Goal: Task Accomplishment & Management: Manage account settings

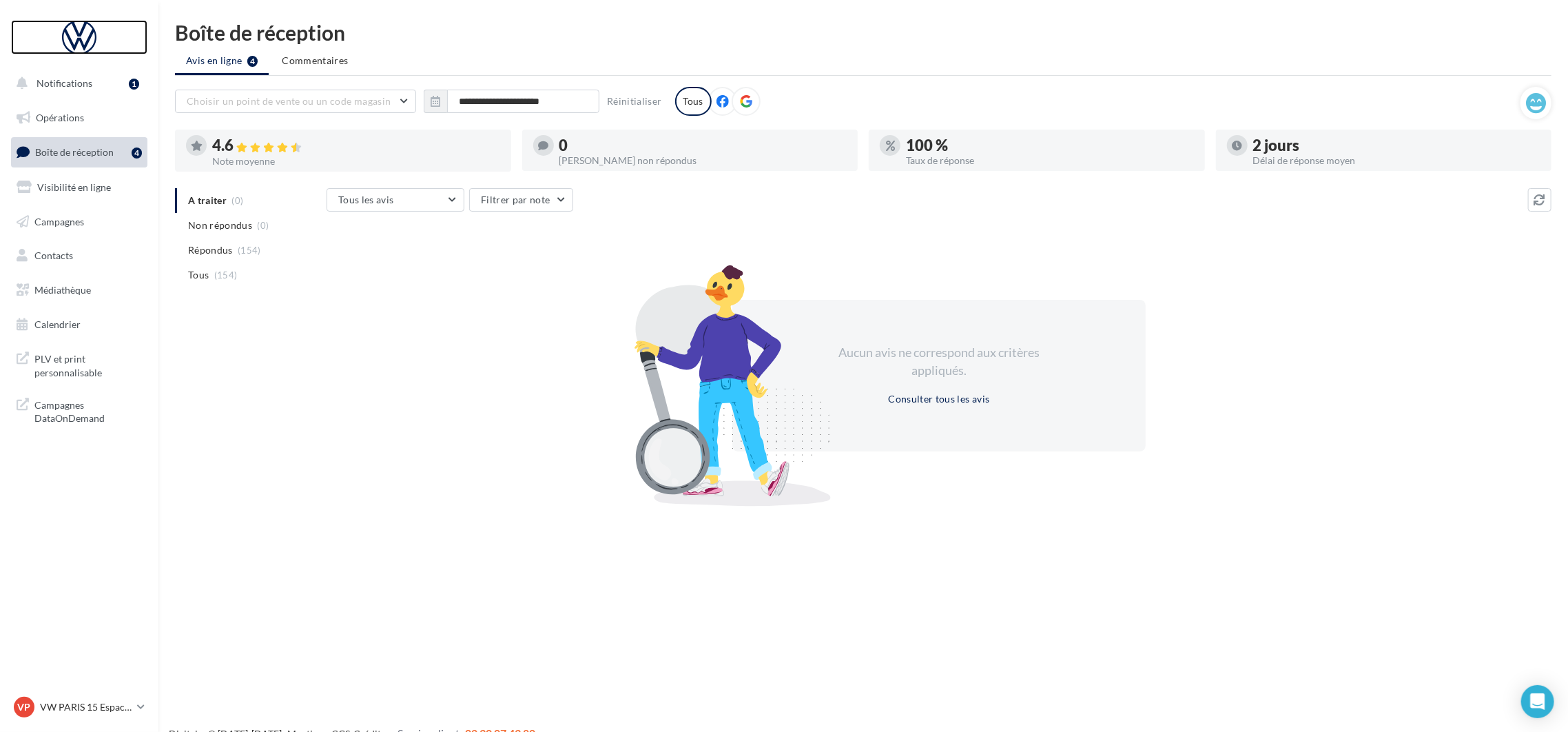
click at [82, 33] on div at bounding box center [79, 37] width 110 height 34
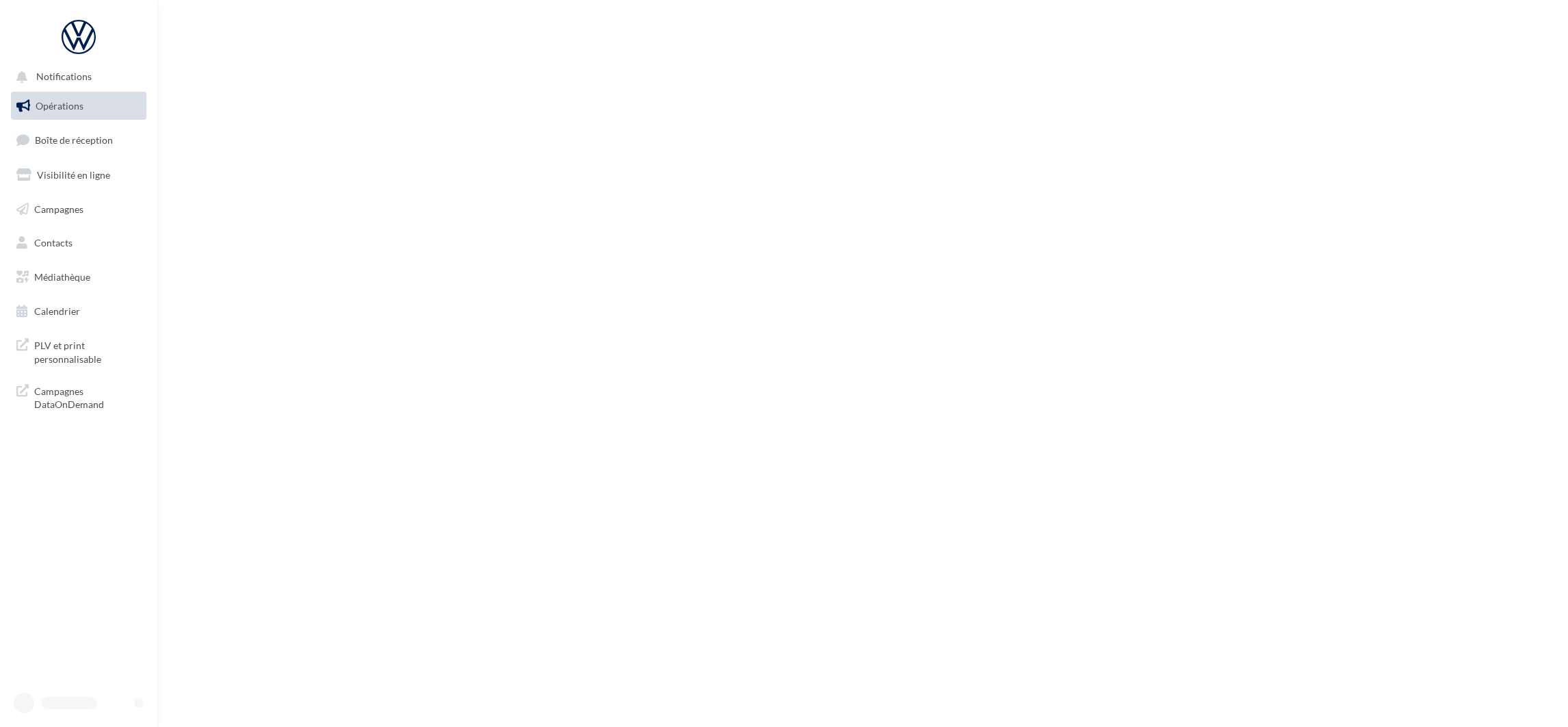
click at [100, 704] on div at bounding box center [74, 702] width 120 height 21
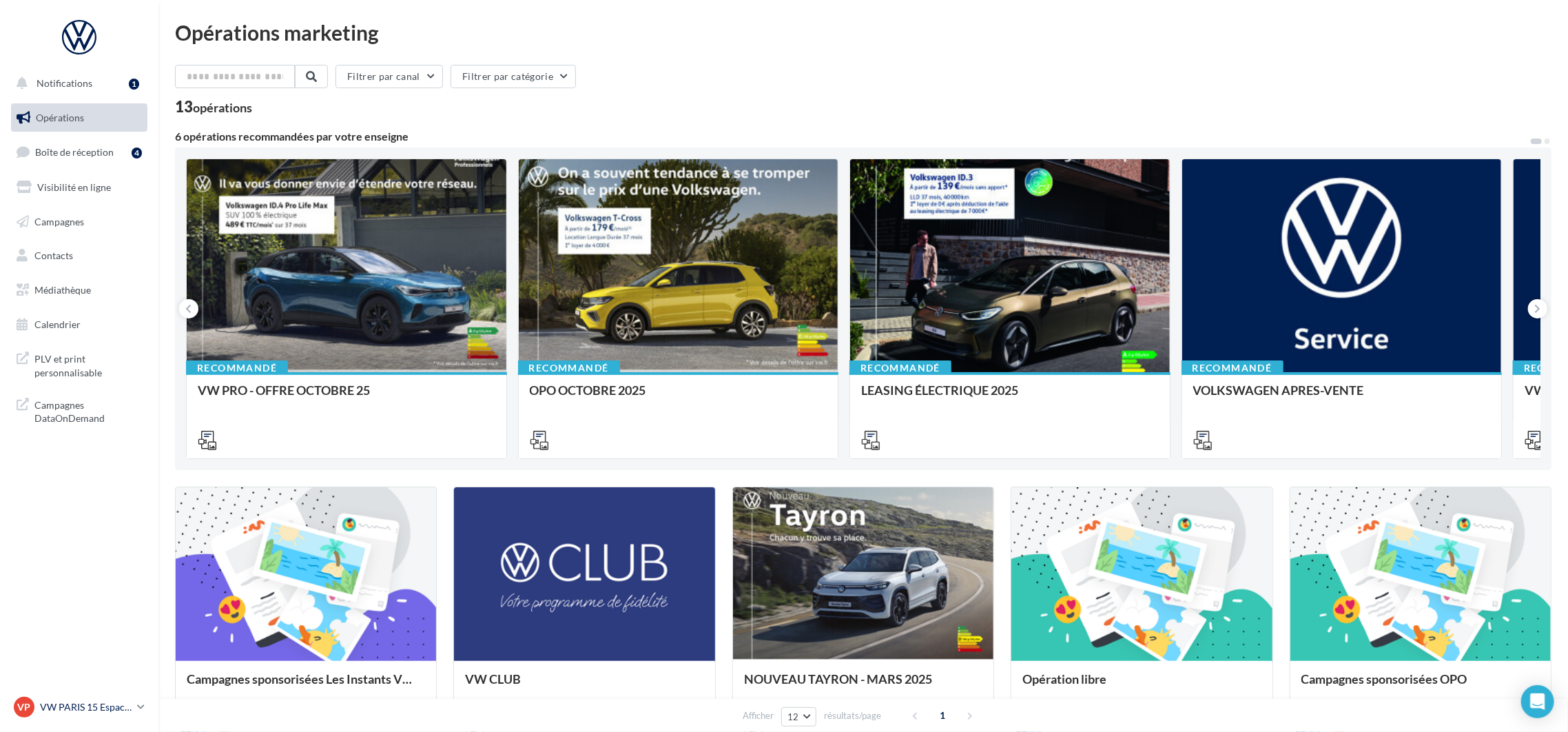
click at [136, 713] on link "VP VW PARIS 15 Espace Suffren vw-par15-mon" at bounding box center [79, 707] width 136 height 26
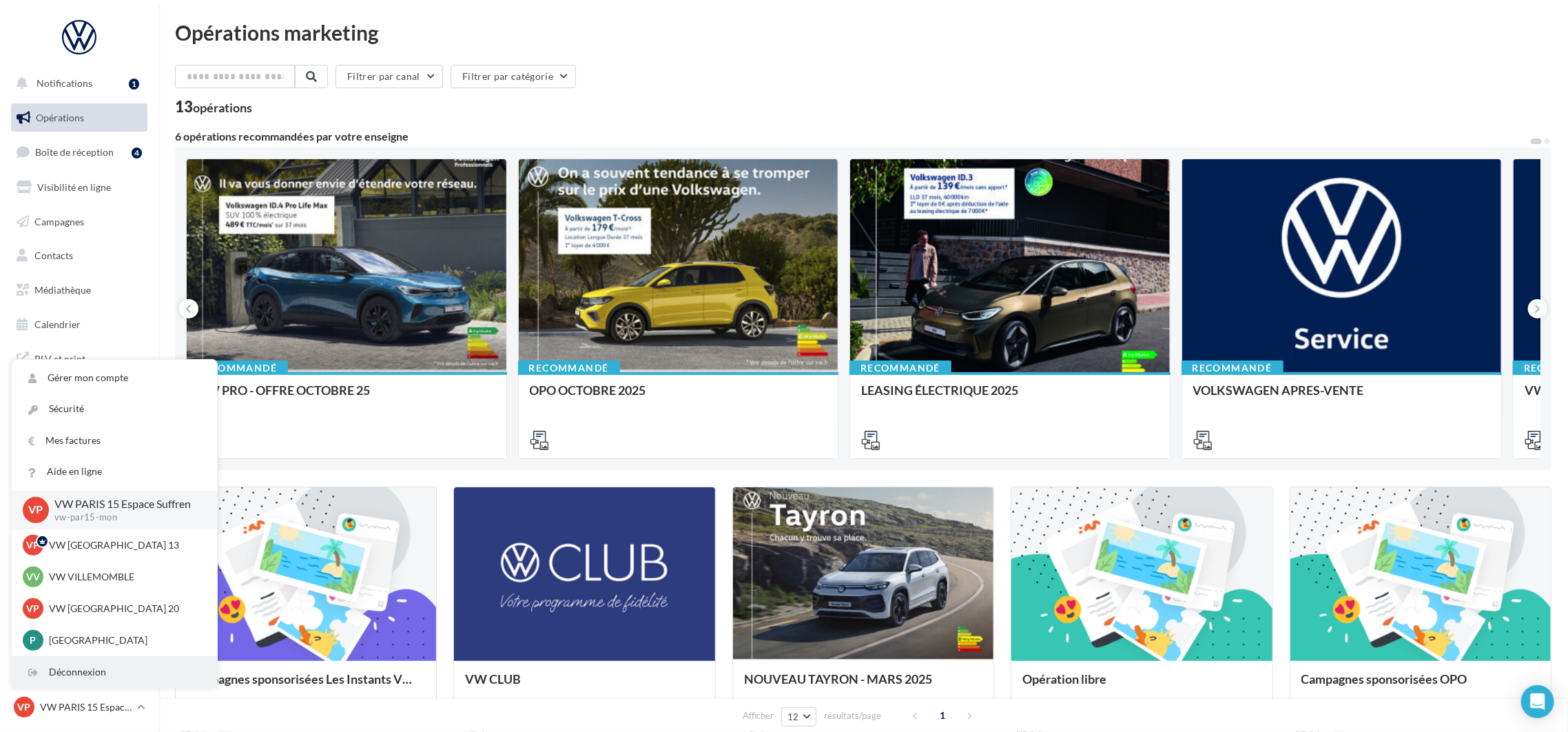
click at [115, 678] on div "Déconnexion" at bounding box center [114, 672] width 205 height 31
